Goal: Task Accomplishment & Management: Use online tool/utility

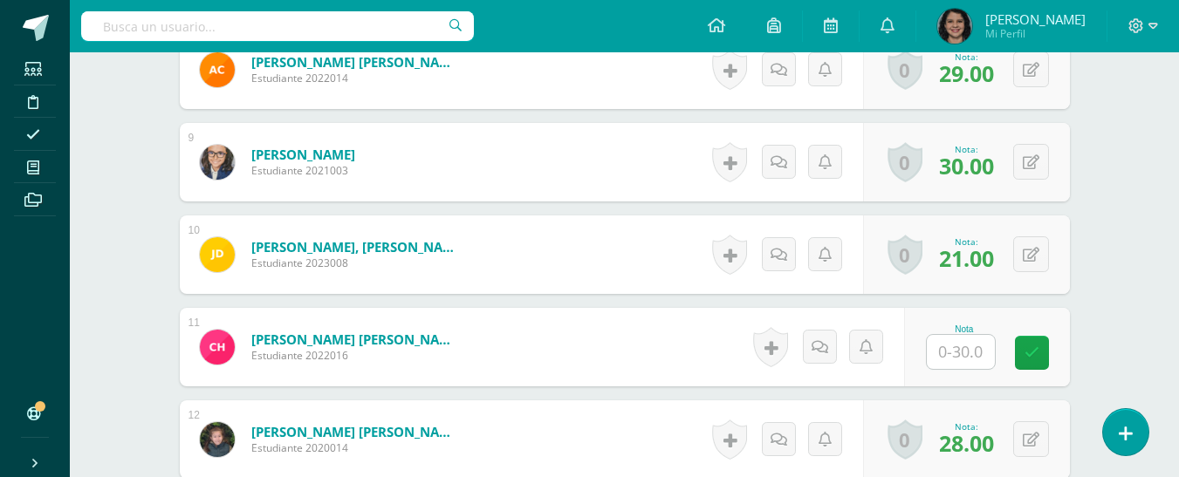
scroll to position [1249, 0]
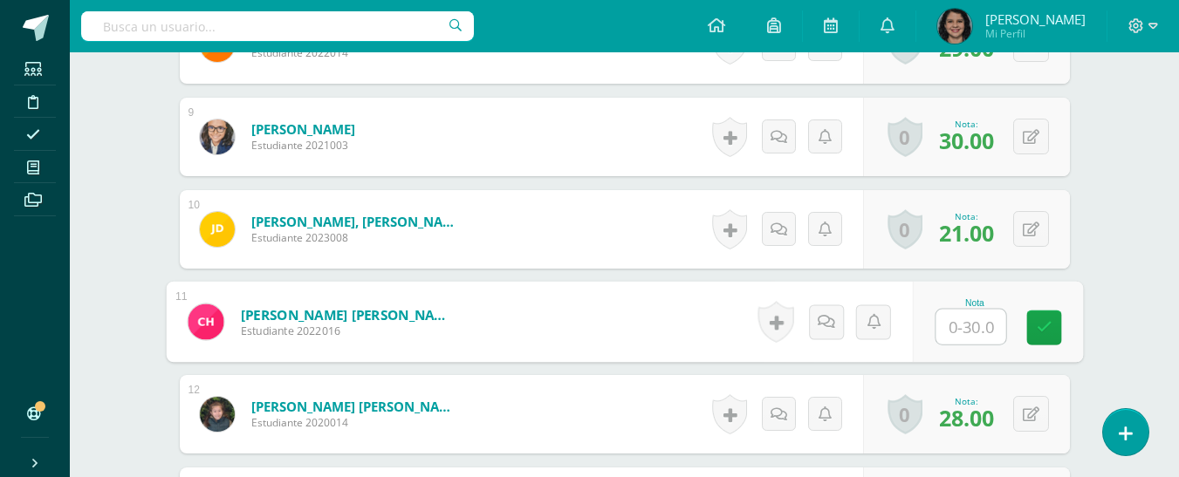
click at [970, 337] on input "text" at bounding box center [971, 327] width 70 height 35
type input "26"
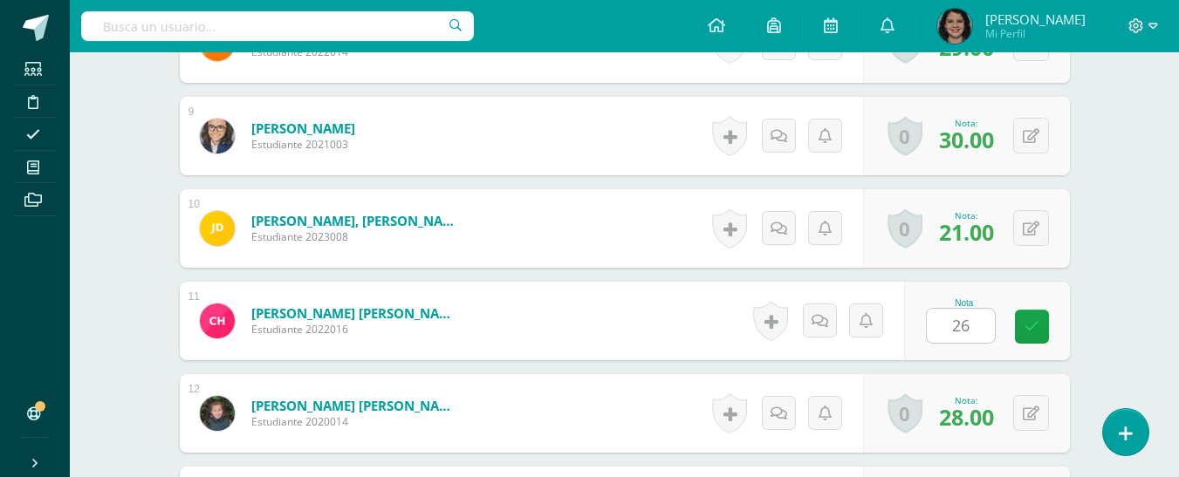
click at [1099, 246] on div "¿Estás seguro que quieres eliminar esta actividad? Esto borrará la actividad y …" at bounding box center [625, 343] width 960 height 2840
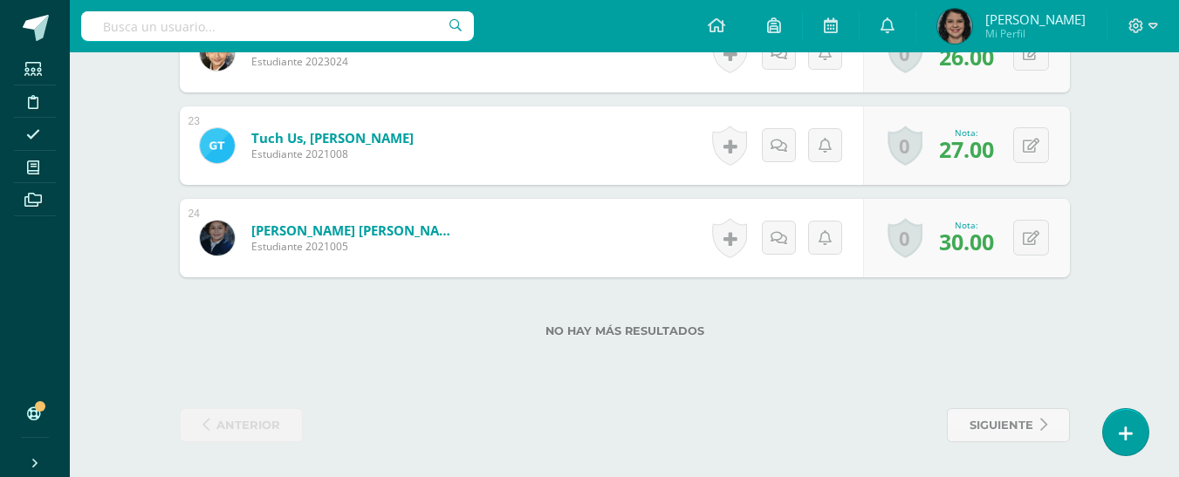
scroll to position [0, 0]
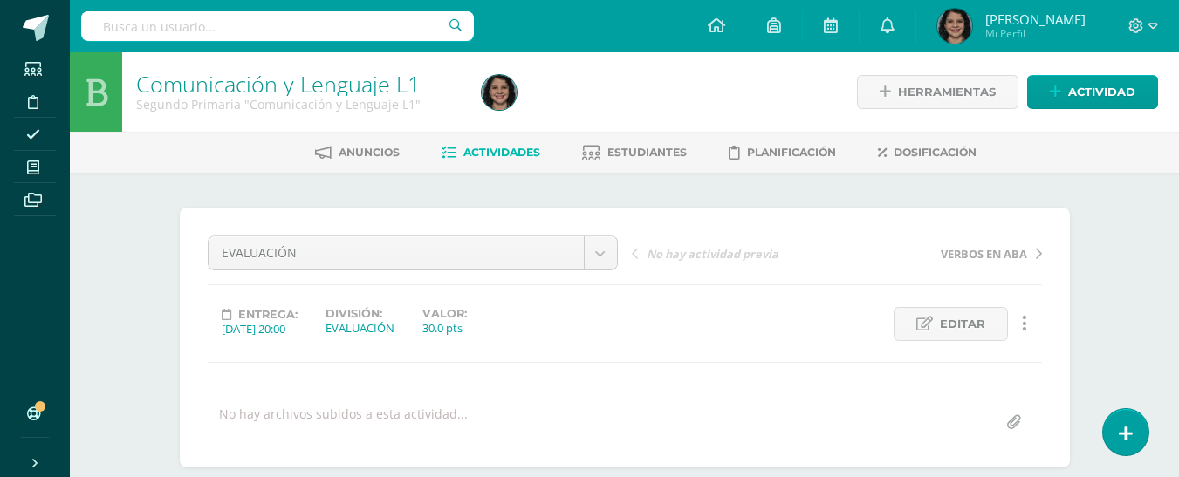
click at [484, 148] on span "Actividades" at bounding box center [501, 152] width 77 height 13
